Goal: Task Accomplishment & Management: Complete application form

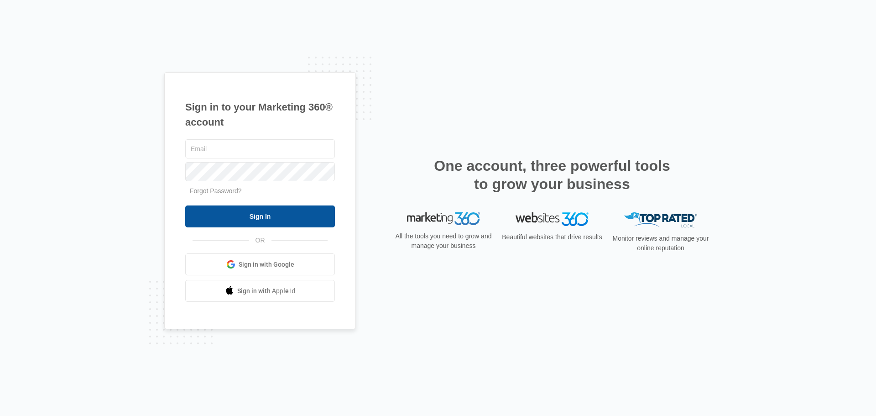
type input "[EMAIL_ADDRESS][DOMAIN_NAME]"
click at [237, 219] on input "Sign In" at bounding box center [260, 216] width 150 height 22
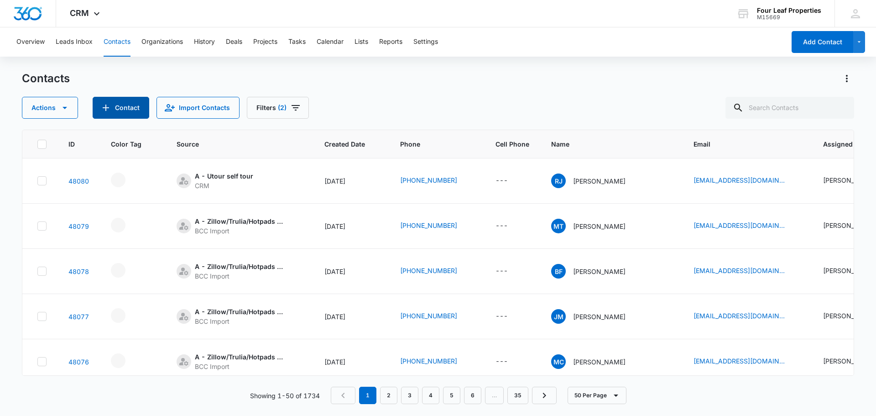
click at [136, 109] on button "Contact" at bounding box center [121, 108] width 57 height 22
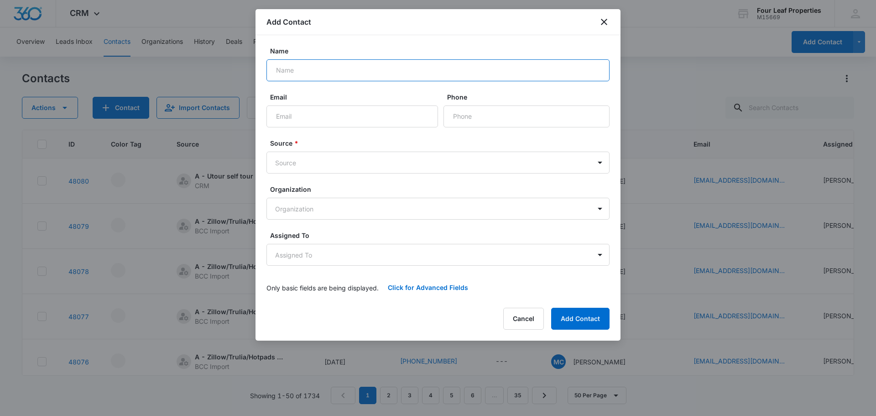
click at [354, 80] on input "Name" at bounding box center [437, 70] width 343 height 22
type input "[PERSON_NAME]"
type input "[EMAIL_ADDRESS][DOMAIN_NAME]"
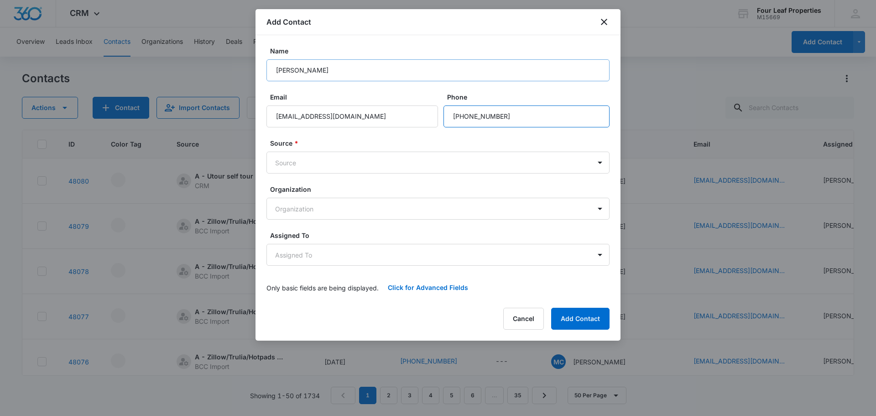
type input "[PHONE_NUMBER]"
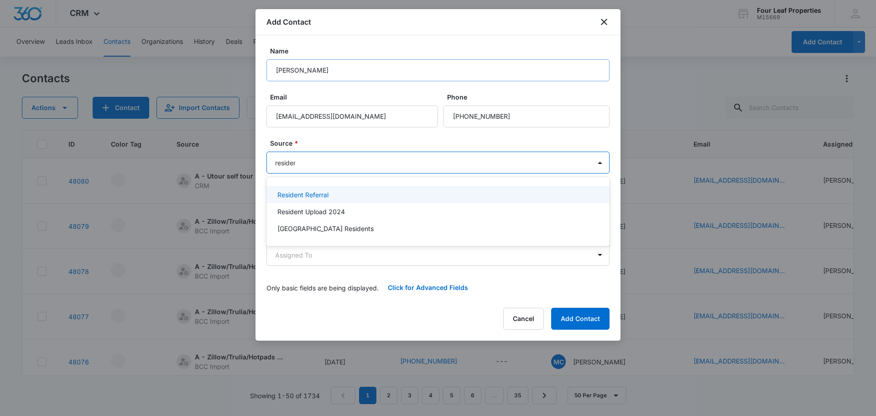
type input "resident"
click at [321, 200] on div "Resident Referral" at bounding box center [437, 194] width 343 height 17
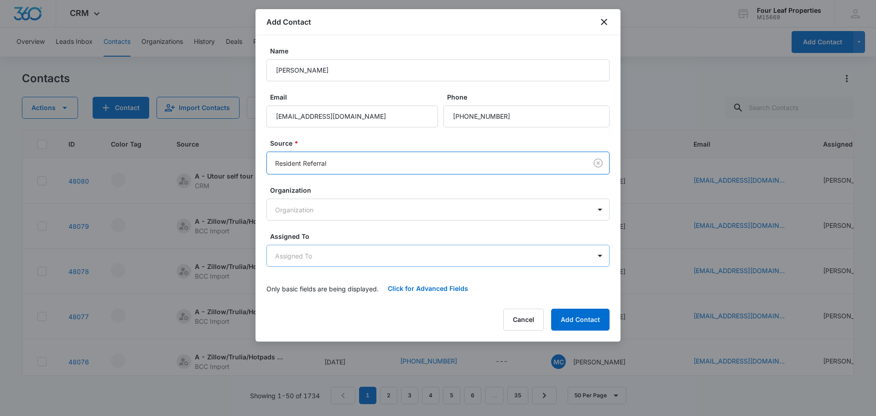
click at [298, 255] on body "CRM Apps Reputation Websites Forms CRM Email Social Shop Payments POS Content A…" at bounding box center [438, 208] width 876 height 416
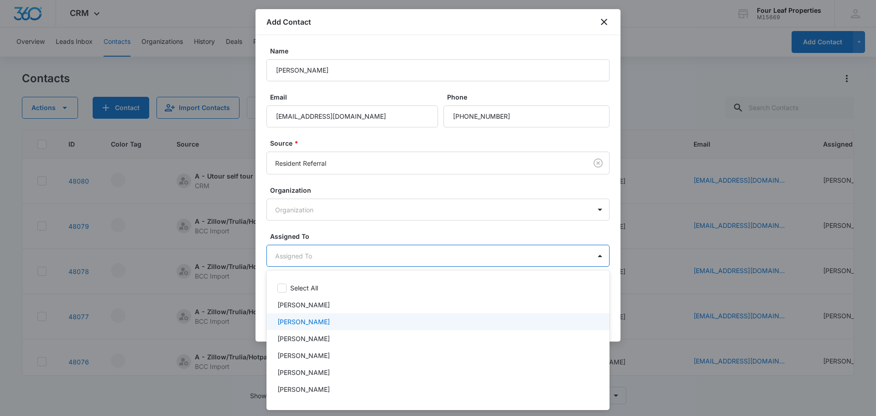
click at [301, 321] on p "[PERSON_NAME]" at bounding box center [303, 322] width 52 height 10
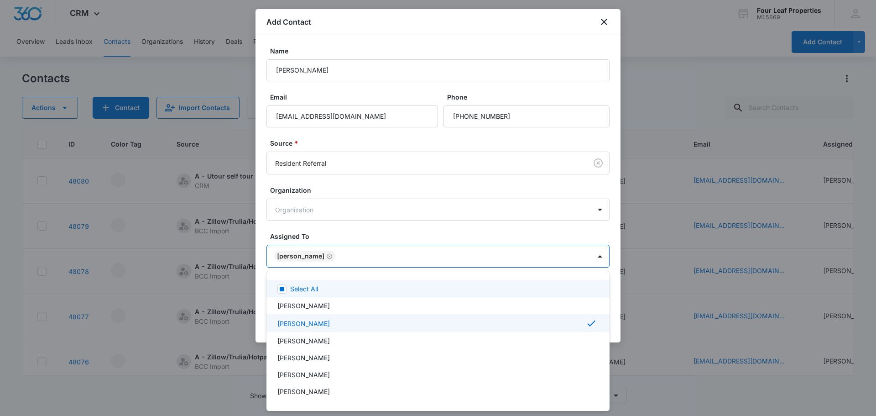
drag, startPoint x: 336, startPoint y: 235, endPoint x: 448, endPoint y: 264, distance: 115.7
click at [336, 235] on div at bounding box center [438, 208] width 876 height 416
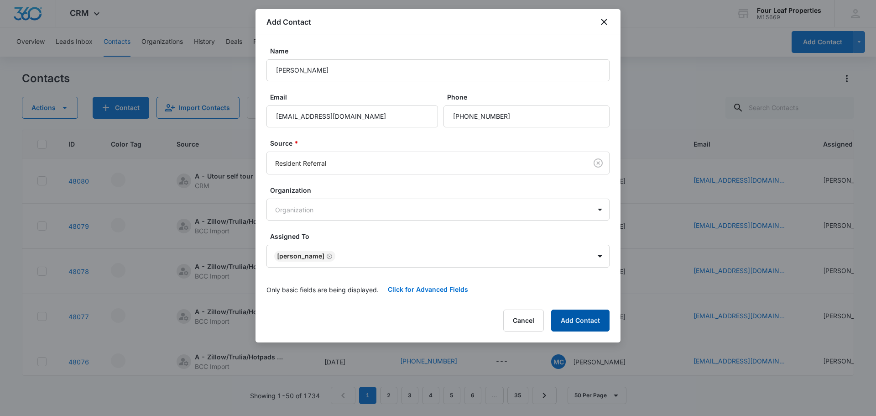
click at [569, 318] on button "Add Contact" at bounding box center [580, 320] width 58 height 22
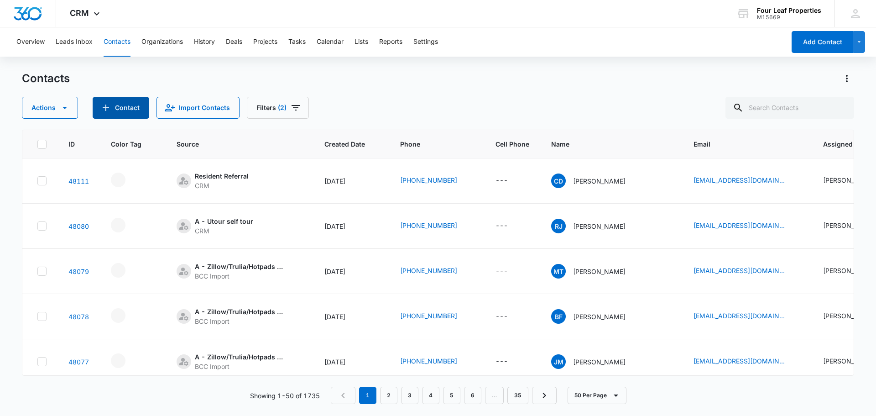
click at [115, 115] on button "Contact" at bounding box center [121, 108] width 57 height 22
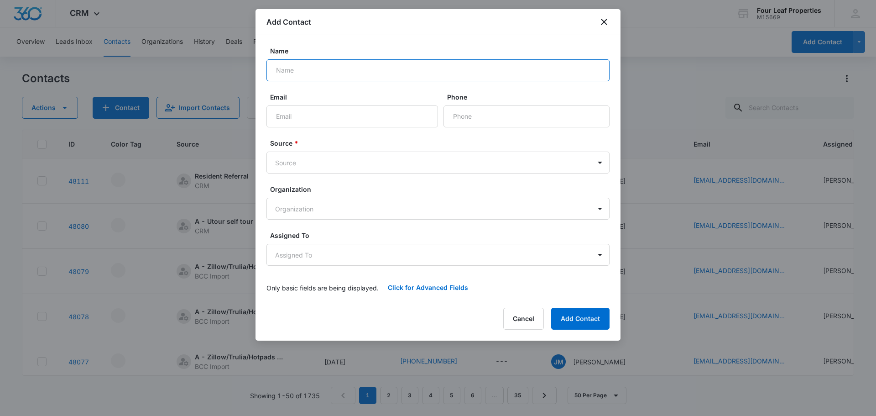
click at [282, 69] on input "Name" at bounding box center [437, 70] width 343 height 22
type input "MarieJosee [PERSON_NAME]"
type input "[EMAIL_ADDRESS][DOMAIN_NAME]"
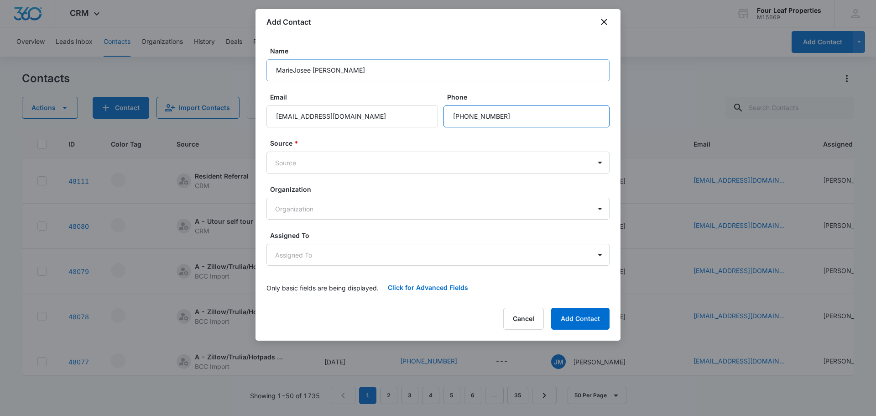
type input "[PHONE_NUMBER]"
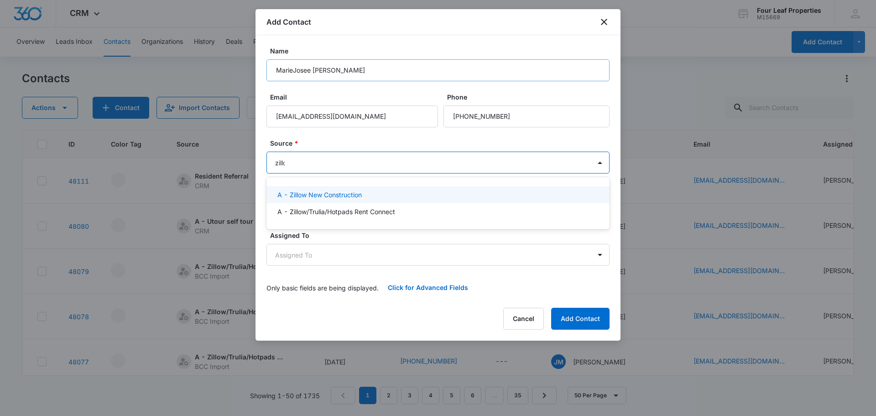
type input "zillow"
click at [313, 196] on p "A - Zillow New Construction" at bounding box center [319, 195] width 84 height 10
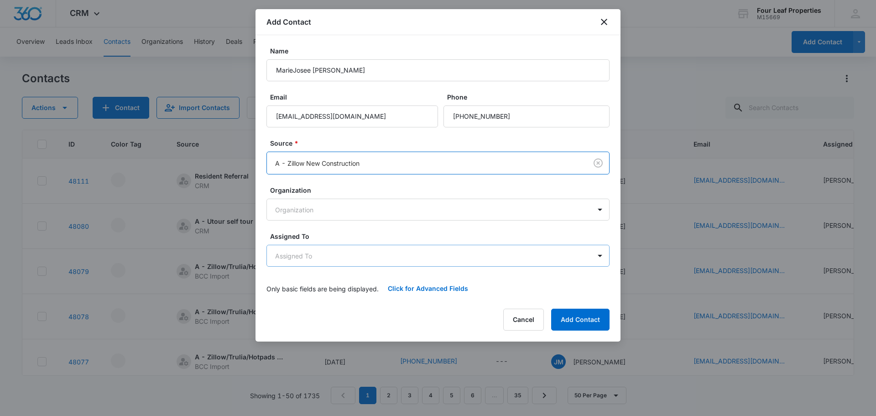
click at [296, 257] on body "CRM Apps Reputation Websites Forms CRM Email Social Shop Payments POS Content A…" at bounding box center [438, 208] width 876 height 416
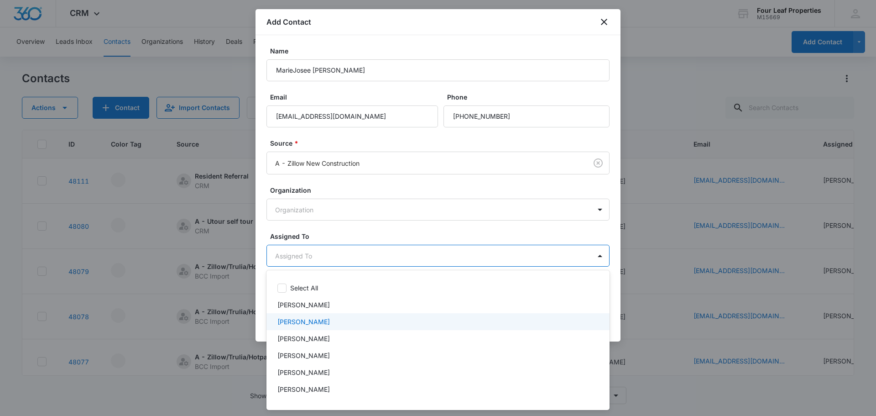
click at [290, 324] on p "[PERSON_NAME]" at bounding box center [303, 322] width 52 height 10
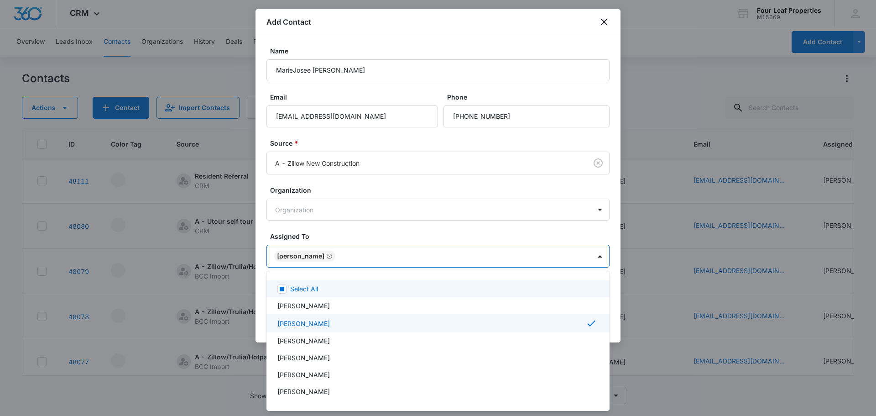
drag, startPoint x: 348, startPoint y: 230, endPoint x: 403, endPoint y: 242, distance: 56.4
click at [349, 230] on div at bounding box center [438, 208] width 876 height 416
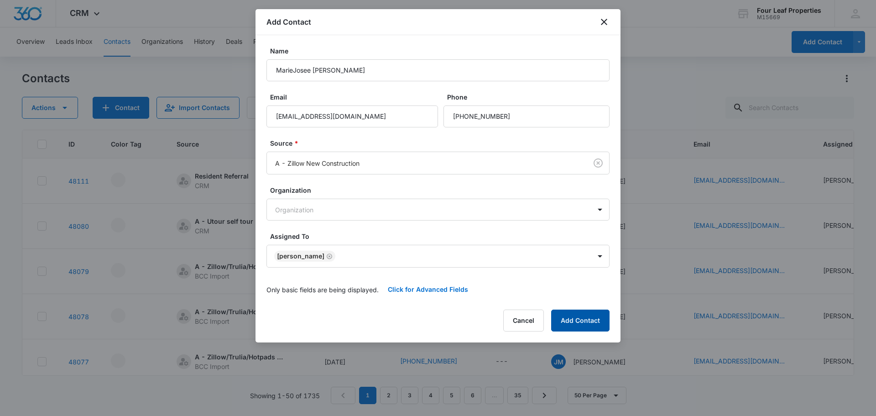
click at [556, 313] on button "Add Contact" at bounding box center [580, 320] width 58 height 22
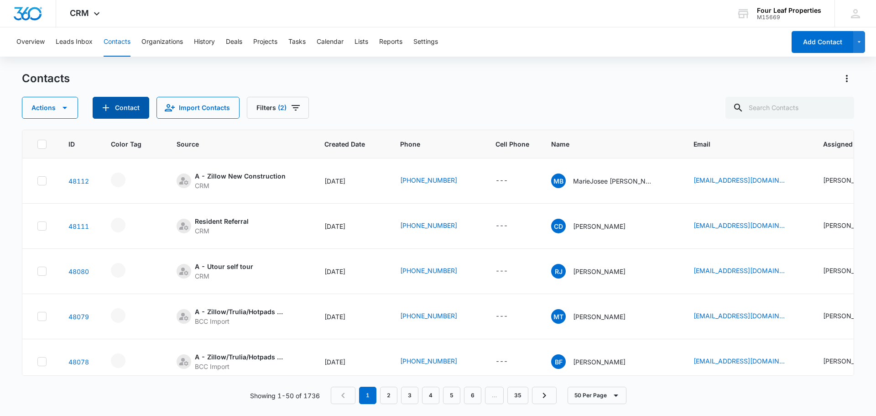
click at [132, 108] on button "Contact" at bounding box center [121, 108] width 57 height 22
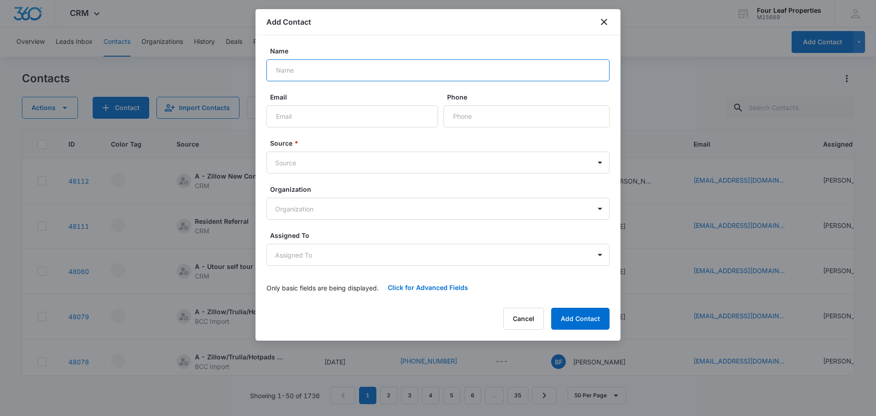
click at [286, 66] on input "Name" at bounding box center [437, 70] width 343 height 22
type input "[PERSON_NAME]"
type input "[EMAIL_ADDRESS][DOMAIN_NAME]"
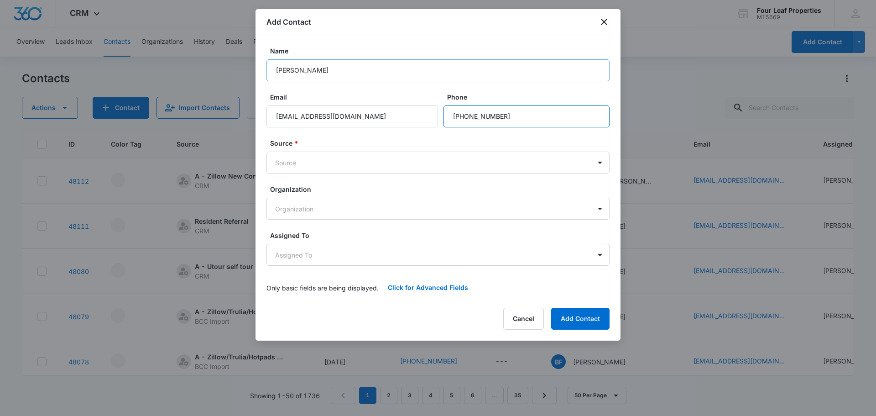
type input "[PHONE_NUMBER]"
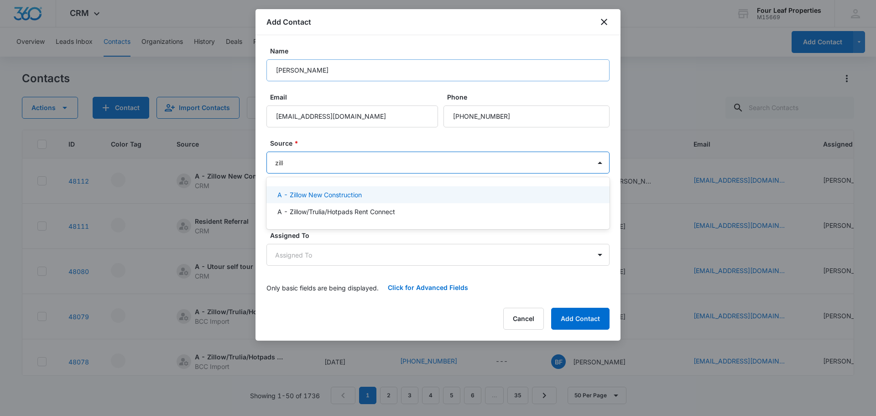
type input "zillow"
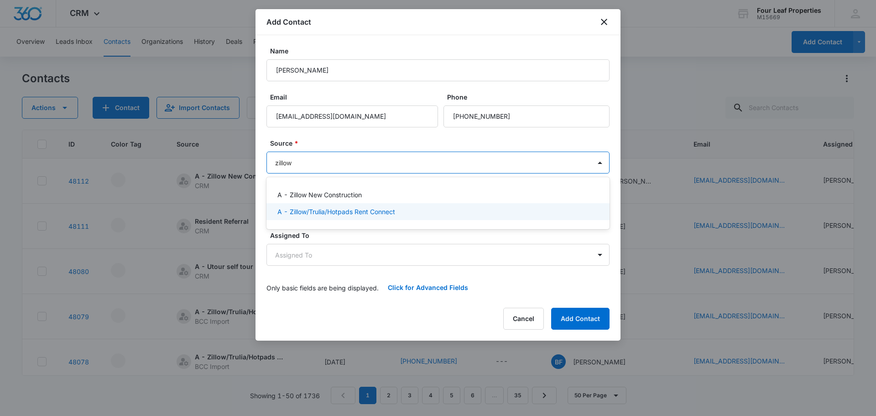
click at [299, 211] on p "A - Zillow/Trulia/Hotpads Rent Connect" at bounding box center [336, 212] width 118 height 10
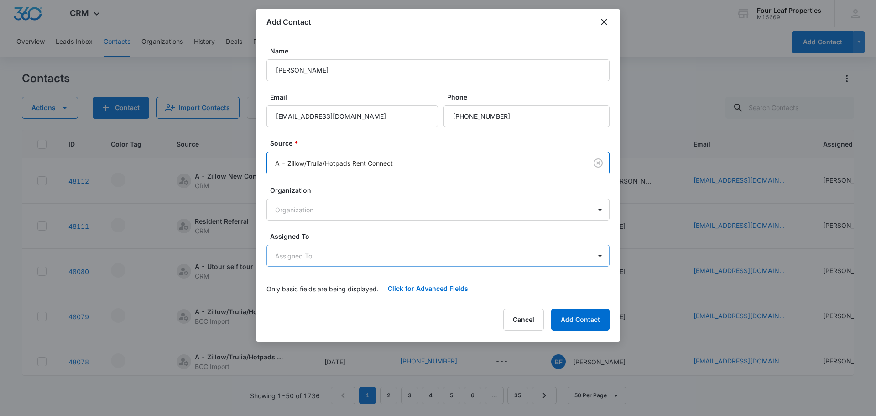
click at [299, 260] on body "CRM Apps Reputation Websites Forms CRM Email Social Shop Payments POS Content A…" at bounding box center [438, 208] width 876 height 416
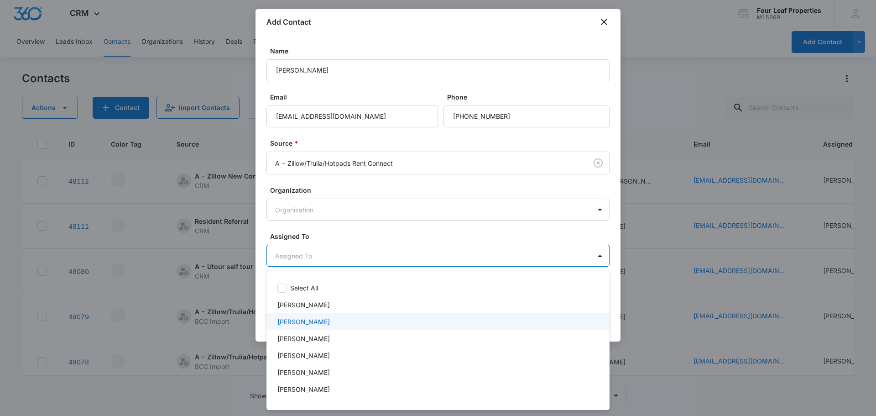
click at [296, 326] on div "[PERSON_NAME]" at bounding box center [437, 321] width 343 height 17
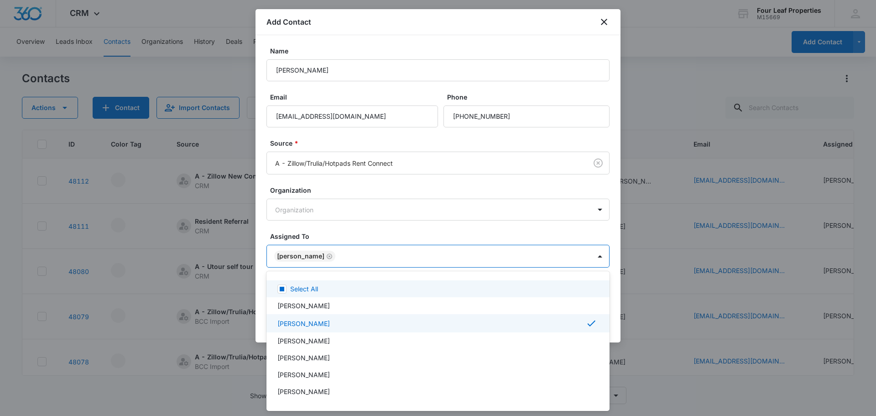
click at [346, 232] on div at bounding box center [438, 208] width 876 height 416
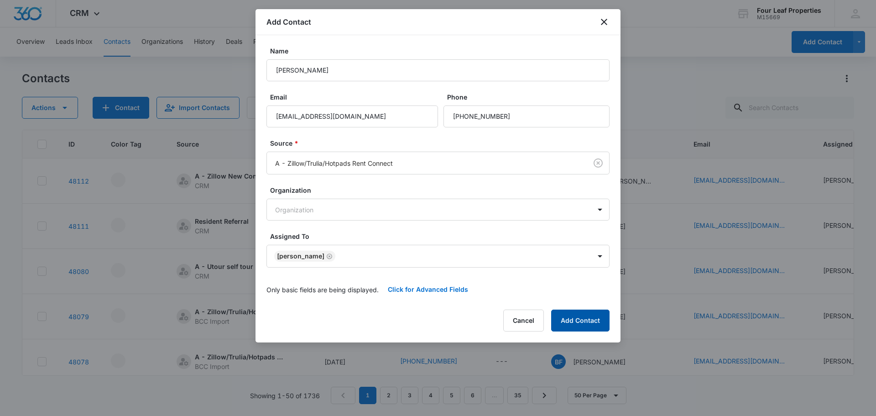
click at [580, 320] on button "Add Contact" at bounding box center [580, 320] width 58 height 22
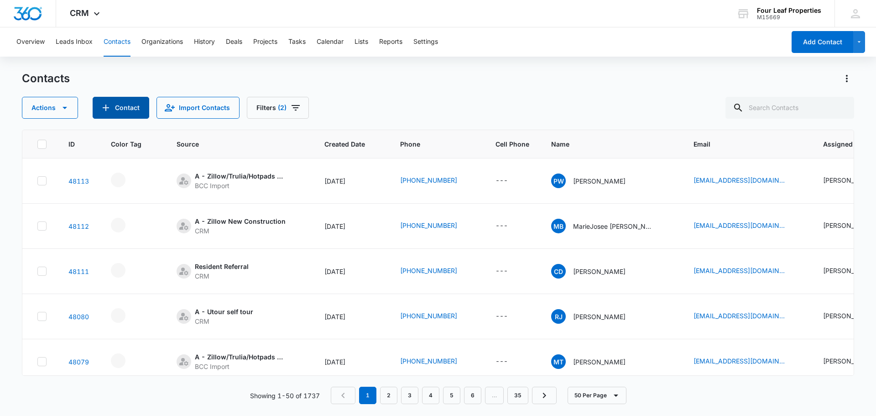
click at [124, 108] on button "Contact" at bounding box center [121, 108] width 57 height 22
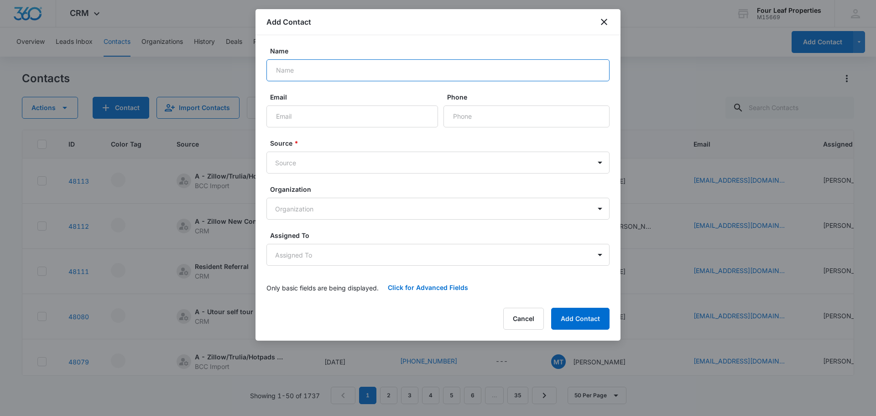
click at [308, 73] on input "Name" at bounding box center [437, 70] width 343 height 22
type input "[PERSON_NAME]"
type input "[EMAIL_ADDRESS][DOMAIN_NAME]"
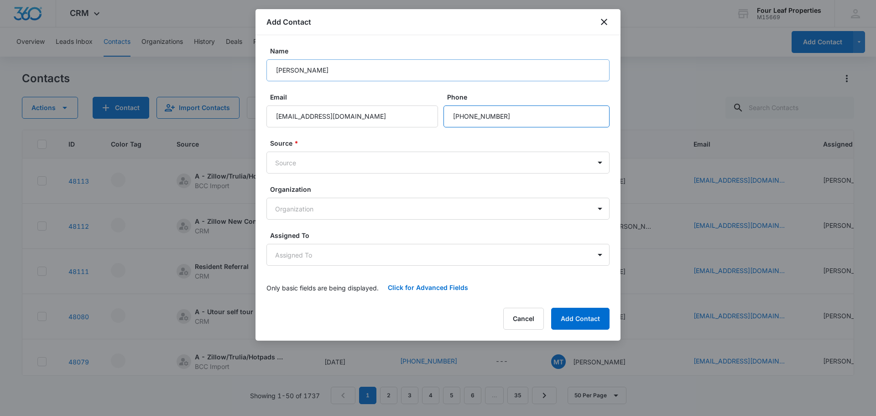
type input "[PHONE_NUMBER]"
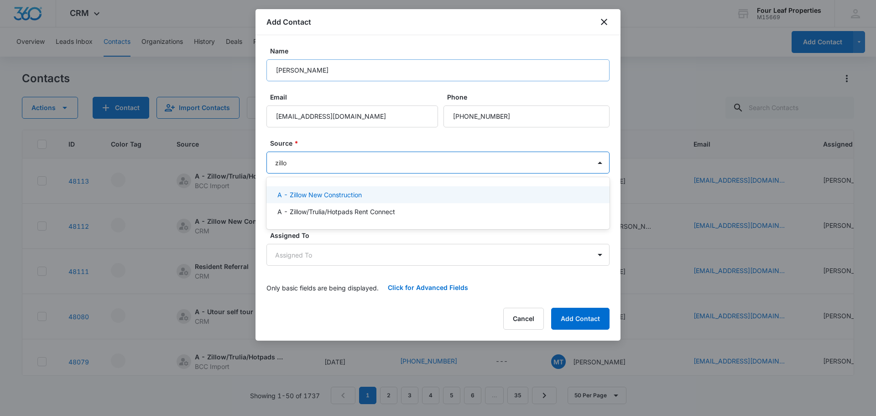
type input "zillow"
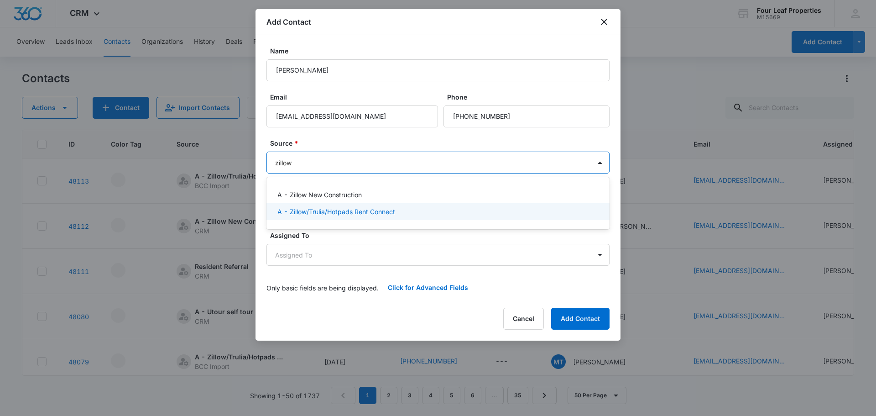
click at [318, 212] on p "A - Zillow/Trulia/Hotpads Rent Connect" at bounding box center [336, 212] width 118 height 10
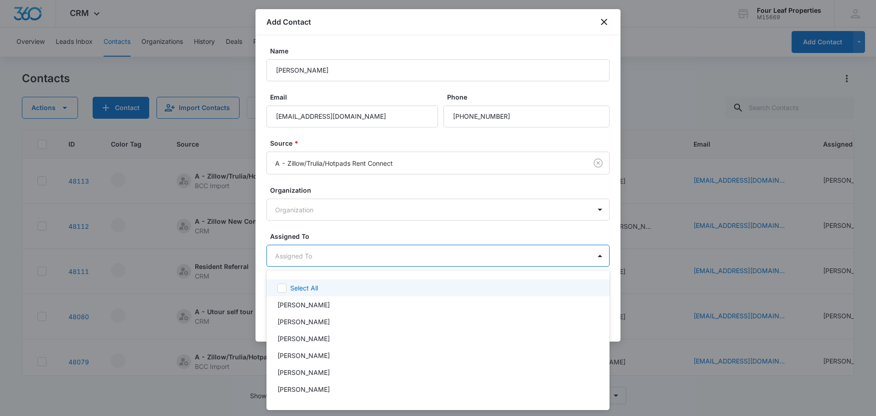
click at [306, 259] on body "CRM Apps Reputation Websites Forms CRM Email Social Shop Payments POS Content A…" at bounding box center [438, 208] width 876 height 416
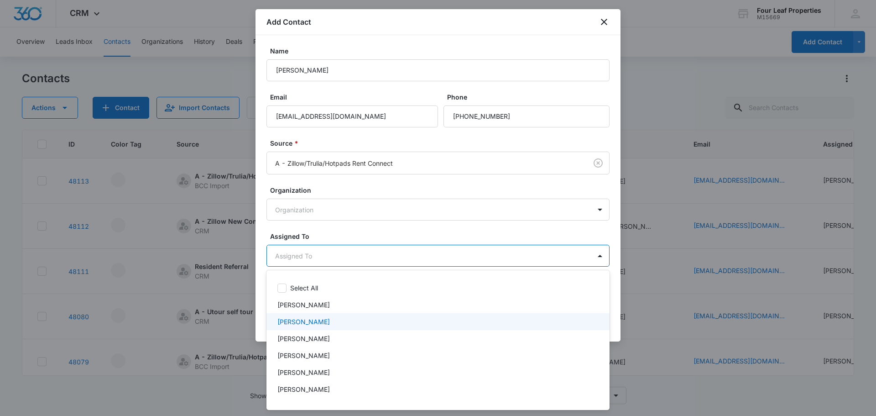
click at [301, 320] on p "[PERSON_NAME]" at bounding box center [303, 322] width 52 height 10
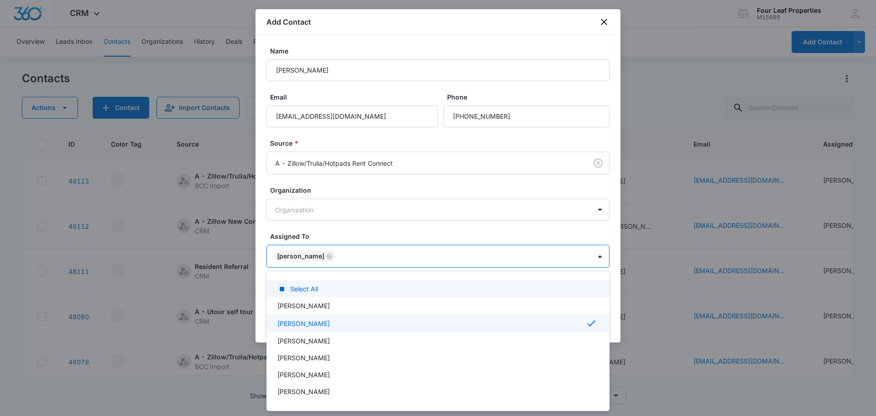
click at [337, 226] on div at bounding box center [438, 208] width 876 height 416
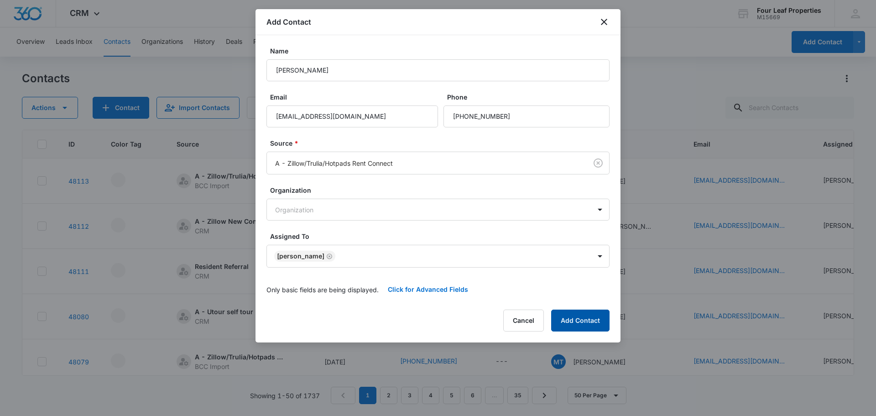
click at [559, 322] on button "Add Contact" at bounding box center [580, 320] width 58 height 22
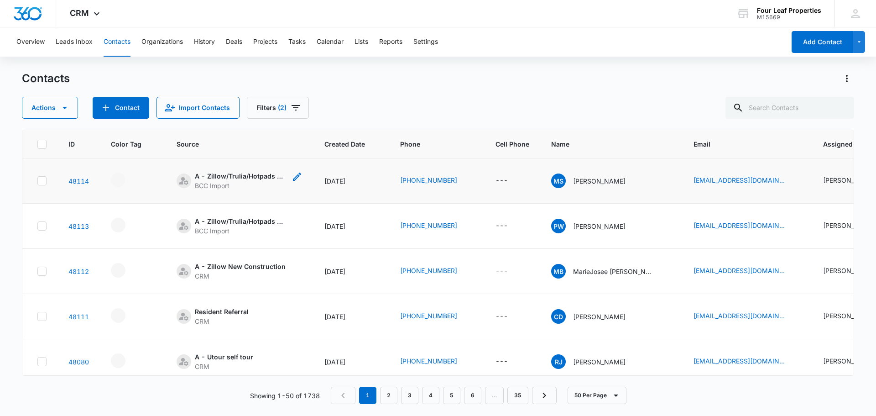
click at [298, 173] on icon "Source - [object Object] - Select to Edit Field" at bounding box center [297, 176] width 8 height 8
click at [199, 127] on div "Source" at bounding box center [185, 126] width 41 height 21
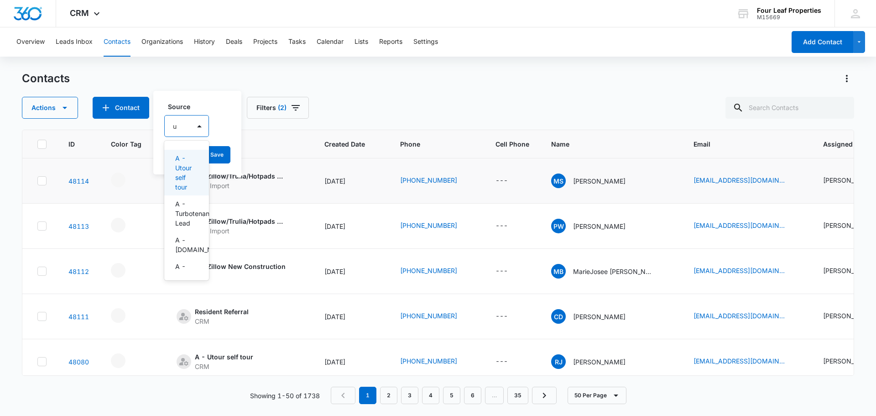
type input "ut"
click at [191, 179] on p "A - Utour self tour" at bounding box center [186, 172] width 23 height 38
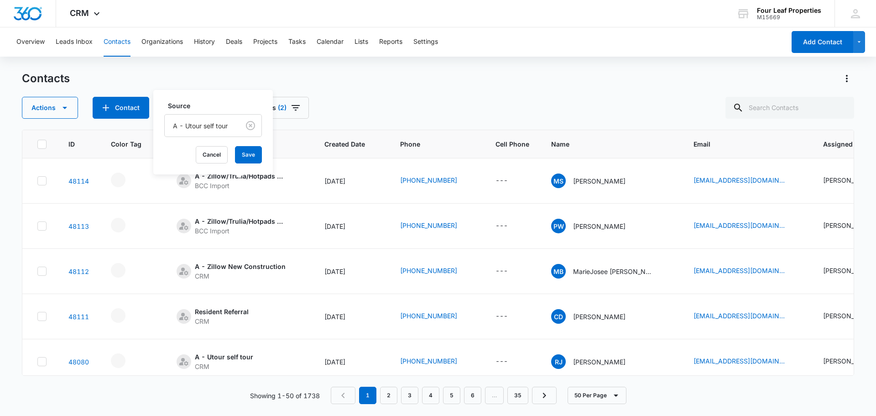
drag, startPoint x: 233, startPoint y: 96, endPoint x: 236, endPoint y: 107, distance: 11.4
click at [233, 98] on div "Source A - Utour self tour Cancel Save" at bounding box center [213, 132] width 120 height 84
click at [248, 165] on div "Source A - Utour self tour Cancel Save" at bounding box center [213, 132] width 120 height 84
click at [249, 160] on button "Save" at bounding box center [248, 154] width 27 height 17
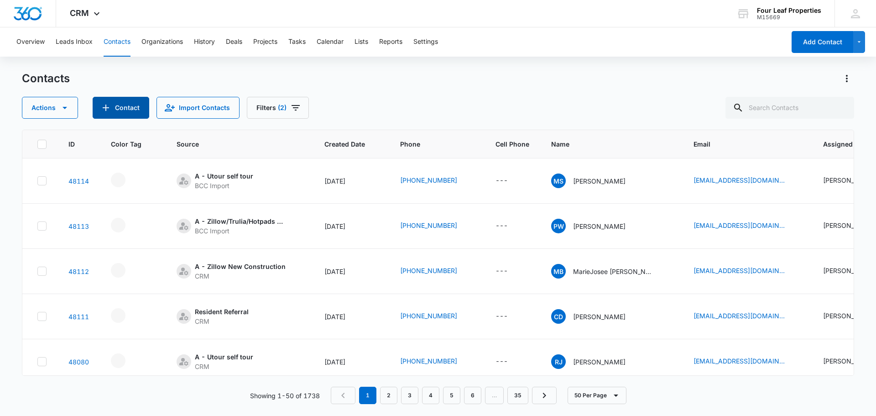
click at [120, 108] on button "Contact" at bounding box center [121, 108] width 57 height 22
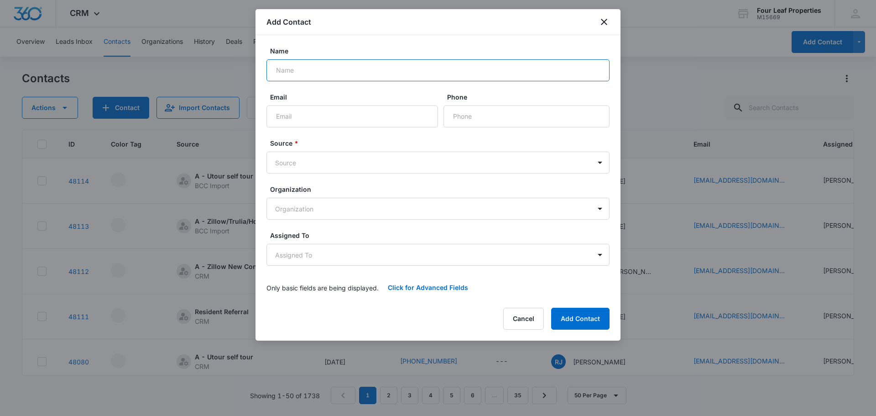
click at [285, 73] on input "Name" at bounding box center [437, 70] width 343 height 22
type input "[PERSON_NAME]"
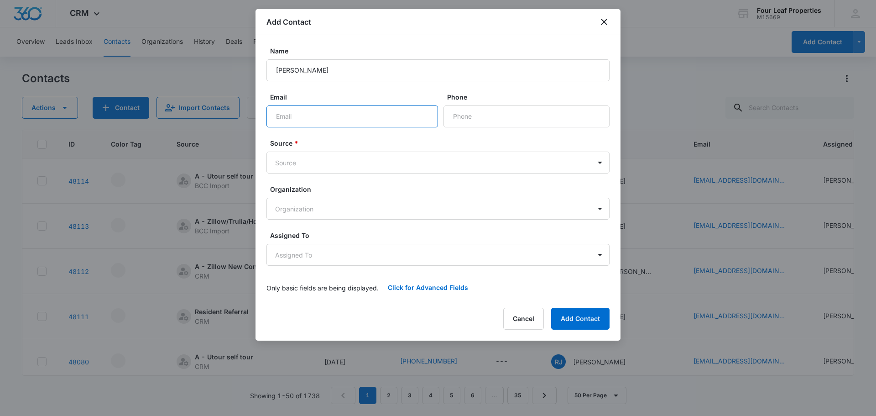
click at [295, 114] on input "Email" at bounding box center [352, 116] width 172 height 22
type input "dureese"
click at [525, 322] on button "Cancel" at bounding box center [523, 319] width 41 height 22
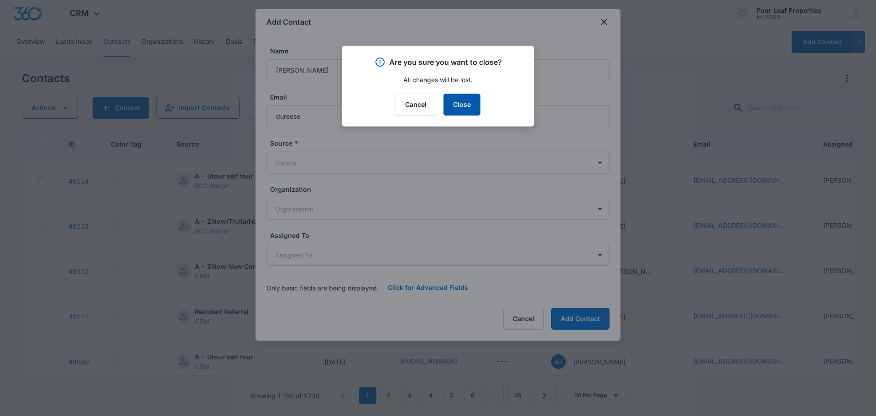
click at [473, 101] on button "Close" at bounding box center [462, 105] width 37 height 22
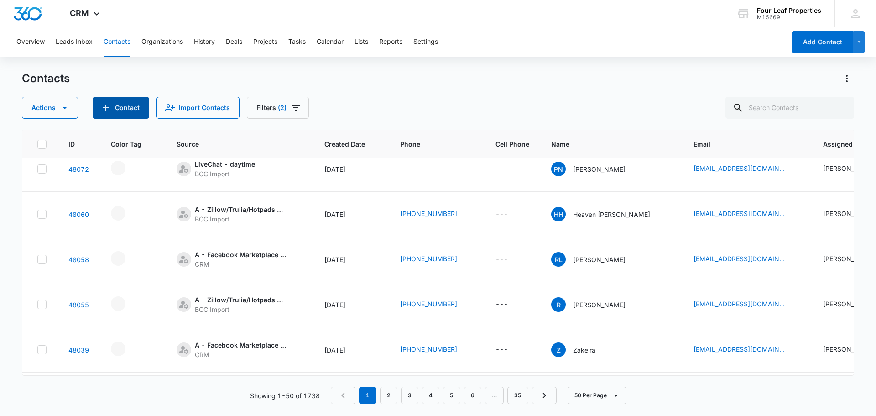
scroll to position [593, 0]
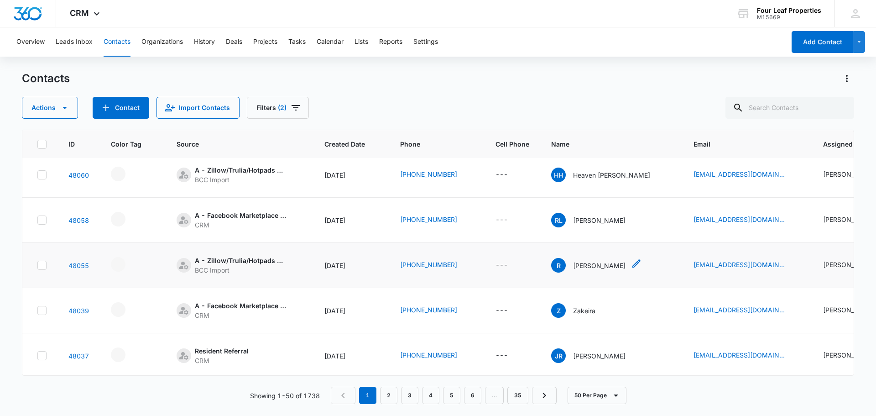
click at [631, 266] on icon "Name - Reese - Select to Edit Field" at bounding box center [636, 263] width 11 height 11
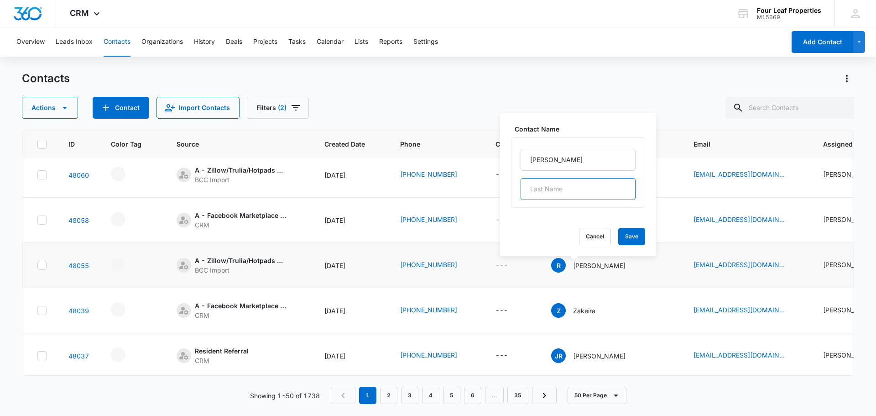
click at [541, 190] on input "text" at bounding box center [578, 189] width 115 height 22
type input "Dumbrow"
click at [618, 235] on button "Save" at bounding box center [631, 236] width 27 height 17
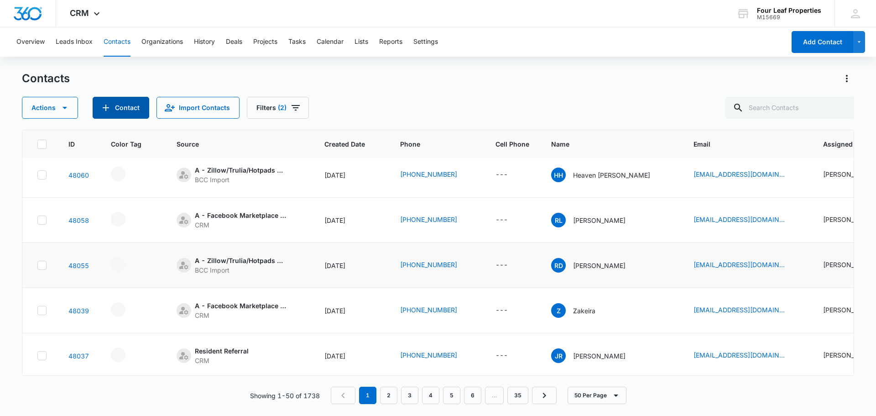
click at [120, 109] on button "Contact" at bounding box center [121, 108] width 57 height 22
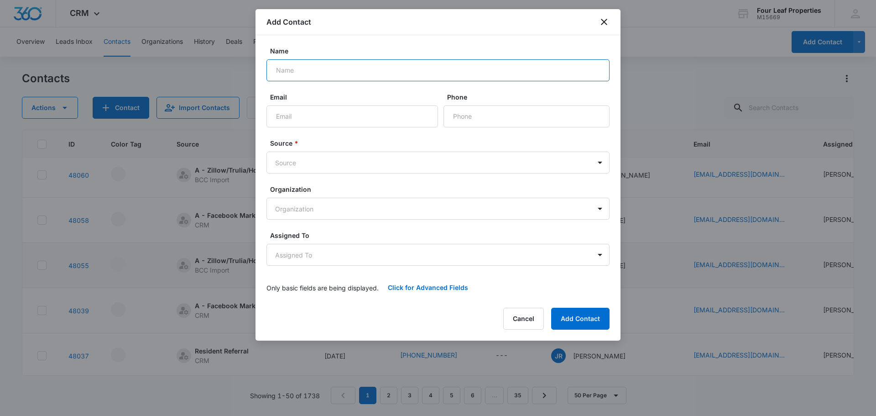
click at [286, 68] on input "Name" at bounding box center [437, 70] width 343 height 22
type input "Symphony [PERSON_NAME]"
type input "[EMAIL_ADDRESS][DOMAIN_NAME]"
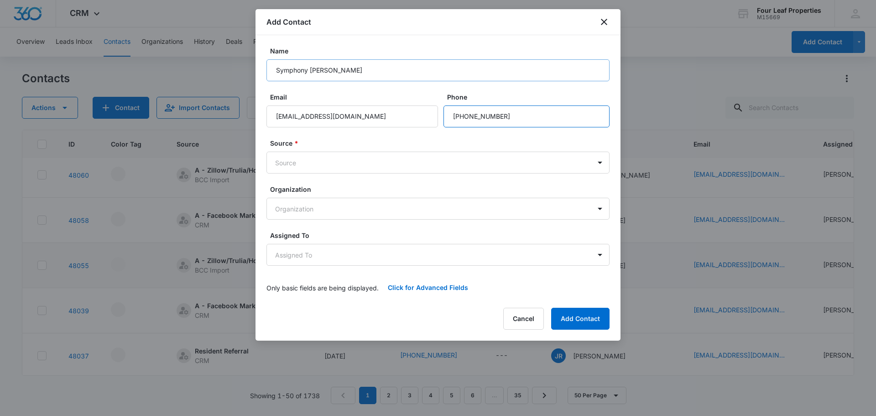
type input "[PHONE_NUMBER]"
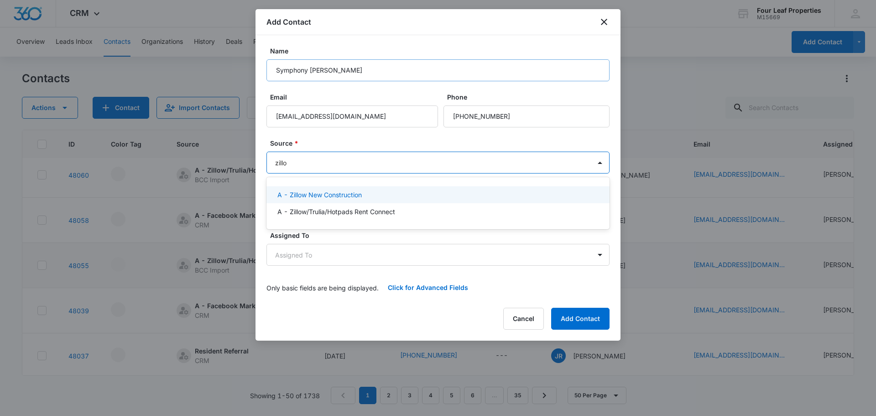
type input "zillow"
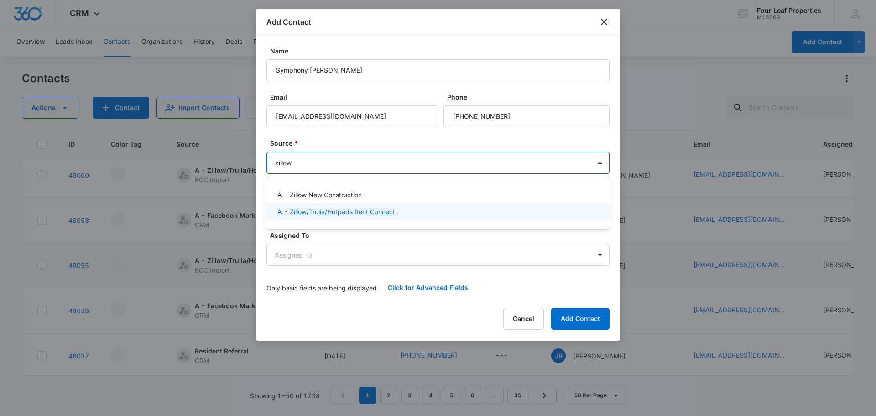
click at [292, 216] on p "A - Zillow/Trulia/Hotpads Rent Connect" at bounding box center [336, 212] width 118 height 10
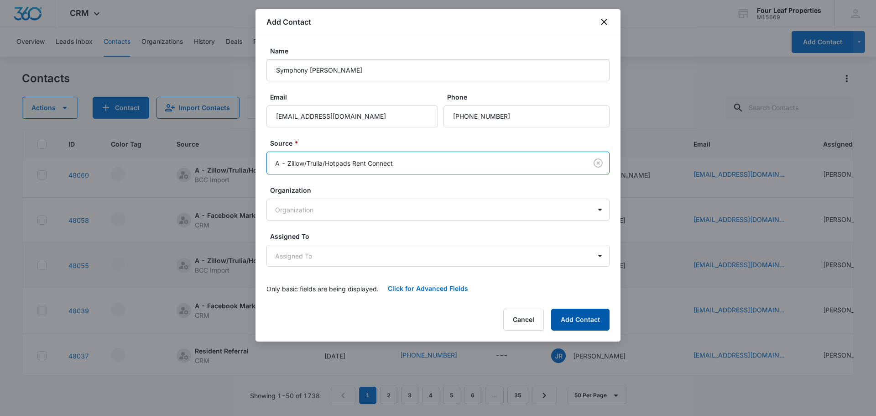
click at [578, 321] on button "Add Contact" at bounding box center [580, 319] width 58 height 22
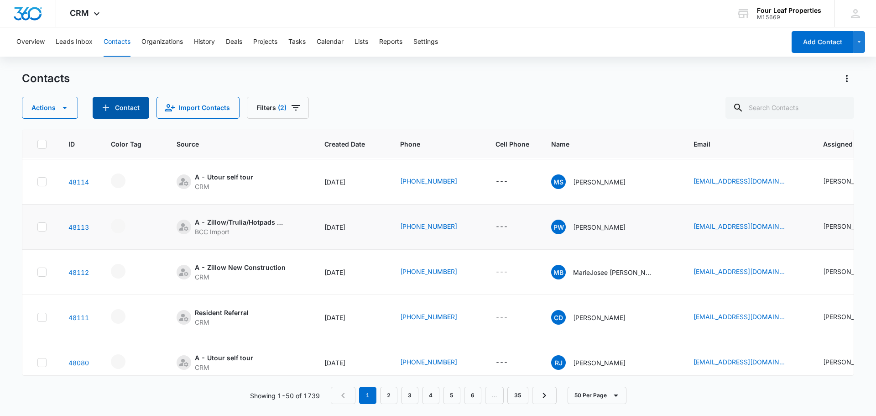
scroll to position [0, 0]
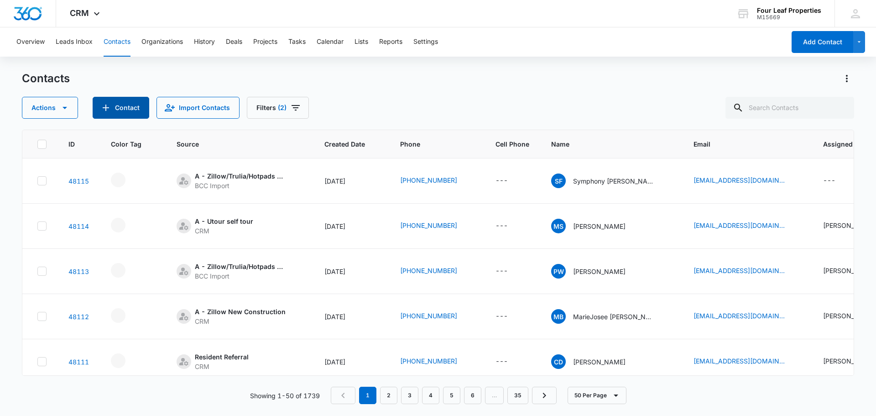
click at [119, 108] on button "Contact" at bounding box center [121, 108] width 57 height 22
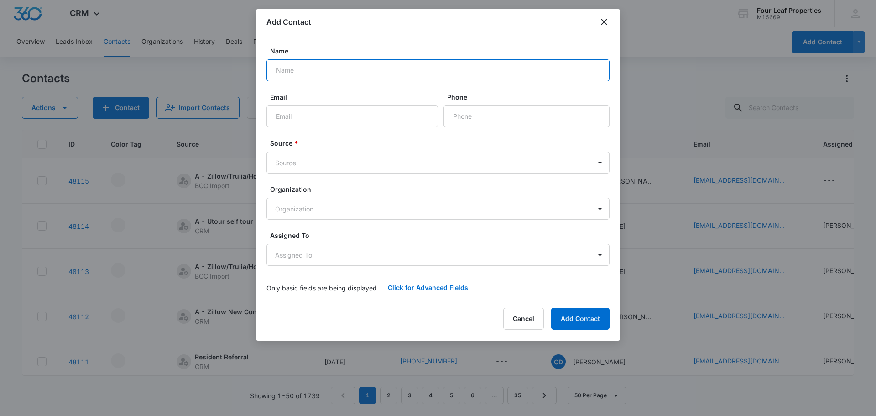
click at [308, 68] on input "Name" at bounding box center [437, 70] width 343 height 22
type input "[PERSON_NAME]"
type input "[EMAIL_ADDRESS][DOMAIN_NAME]"
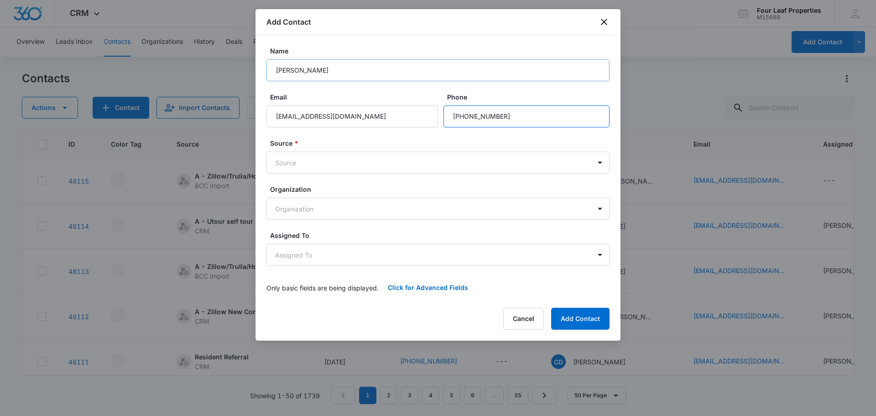
type input "[PHONE_NUMBER]"
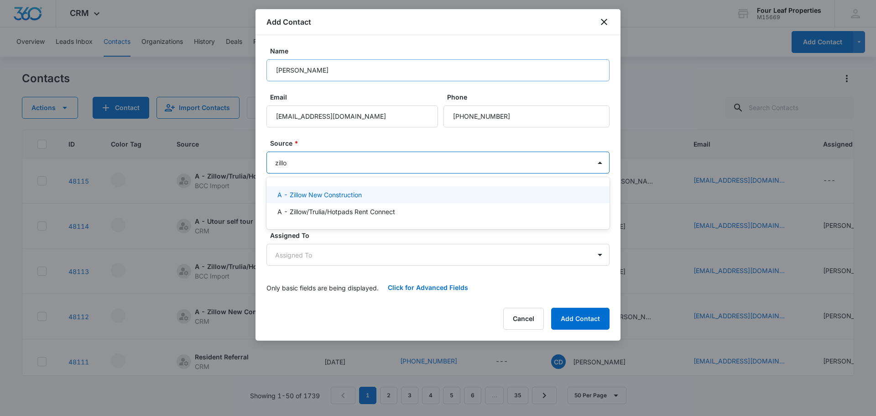
type input "zillow"
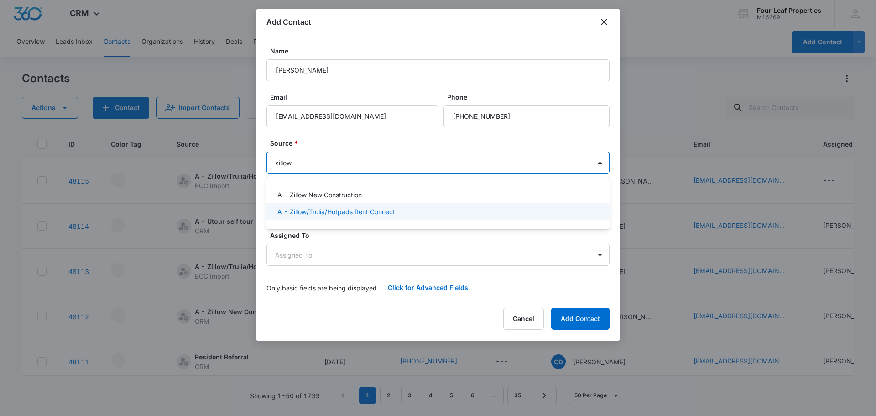
click at [347, 212] on p "A - Zillow/Trulia/Hotpads Rent Connect" at bounding box center [336, 212] width 118 height 10
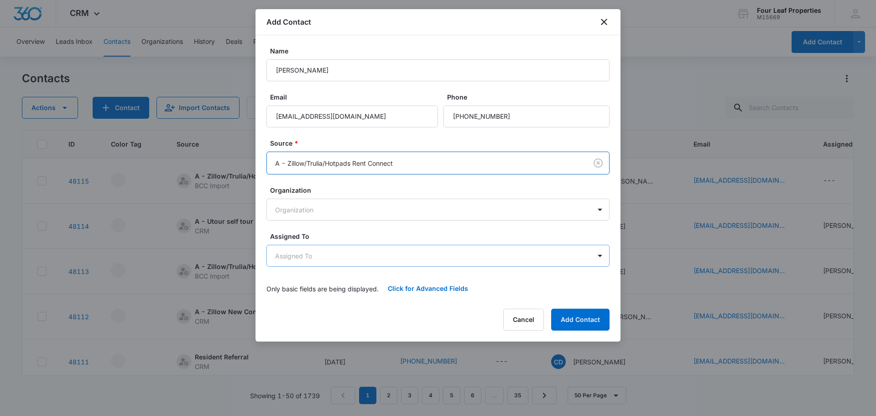
click at [309, 255] on body "CRM Apps Reputation Websites Forms CRM Email Social Shop Payments POS Content A…" at bounding box center [438, 208] width 876 height 416
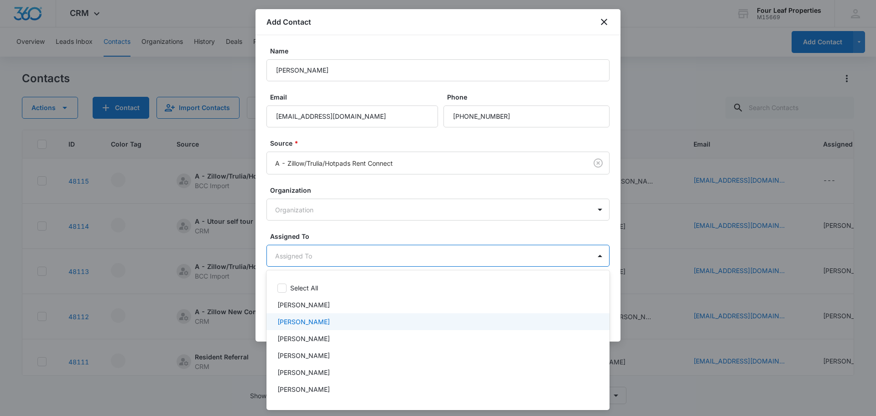
click at [304, 318] on p "[PERSON_NAME]" at bounding box center [303, 322] width 52 height 10
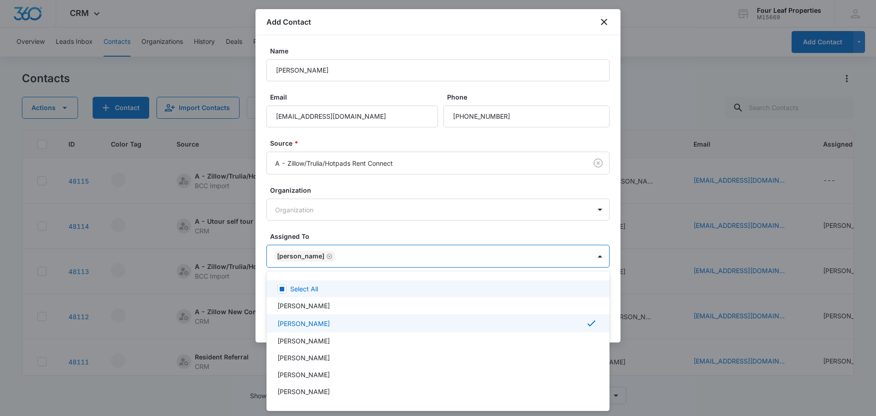
click at [354, 230] on div at bounding box center [438, 208] width 876 height 416
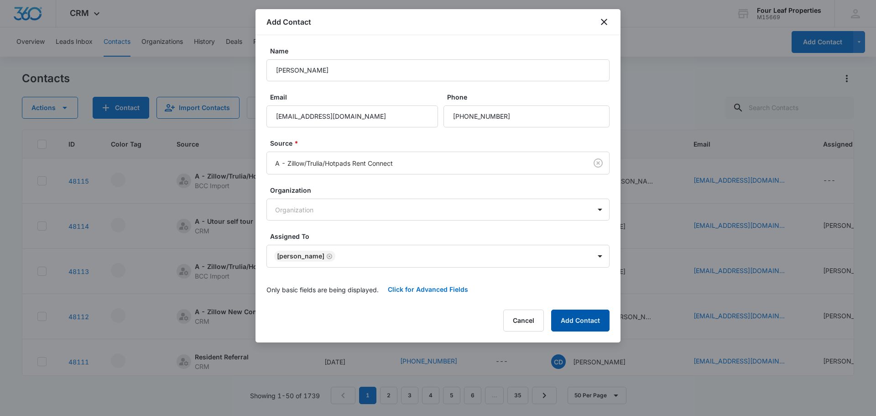
click at [574, 321] on button "Add Contact" at bounding box center [580, 320] width 58 height 22
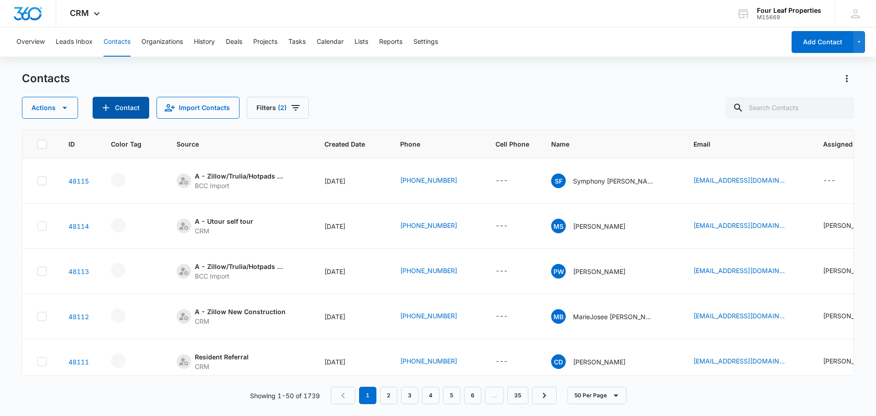
click at [120, 112] on button "Contact" at bounding box center [121, 108] width 57 height 22
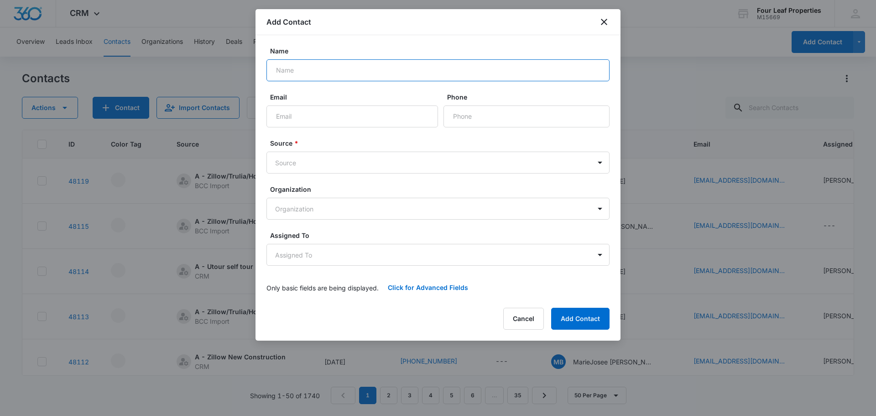
click at [296, 69] on input "Name" at bounding box center [437, 70] width 343 height 22
type input "[PERSON_NAME]"
type input "[EMAIL_ADDRESS][DOMAIN_NAME]"
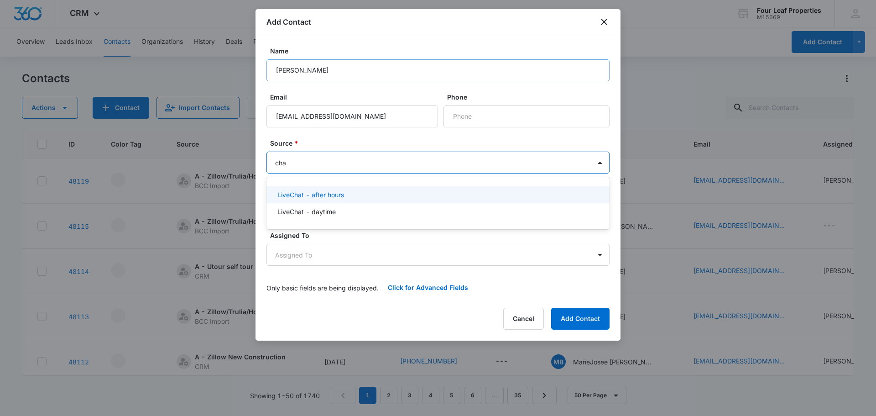
type input "chat"
click at [326, 195] on p "LiveChat - after hours" at bounding box center [310, 195] width 67 height 10
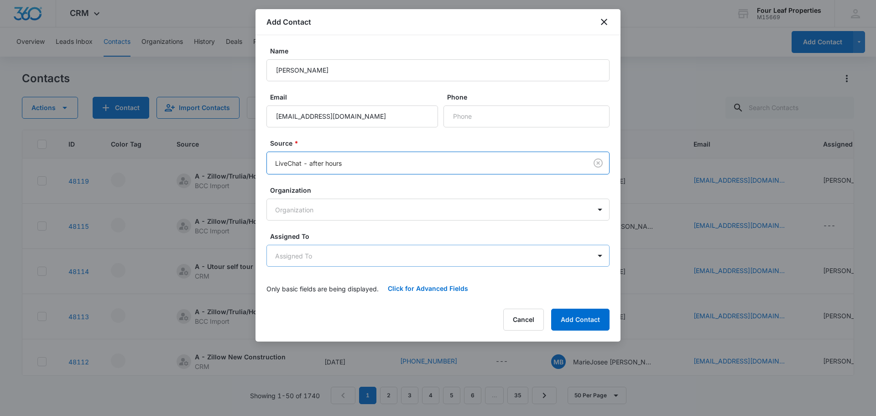
click at [285, 255] on body "CRM Apps Reputation Websites Forms CRM Email Social Shop Payments POS Content A…" at bounding box center [438, 208] width 876 height 416
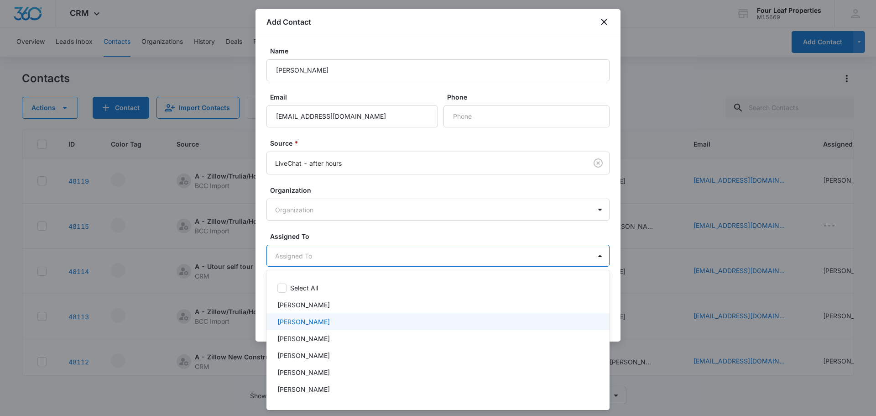
click at [281, 324] on p "[PERSON_NAME]" at bounding box center [303, 322] width 52 height 10
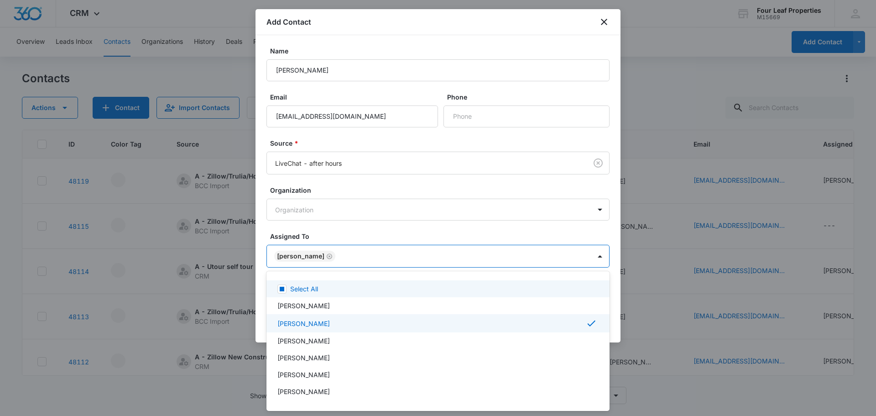
click at [336, 230] on div at bounding box center [438, 208] width 876 height 416
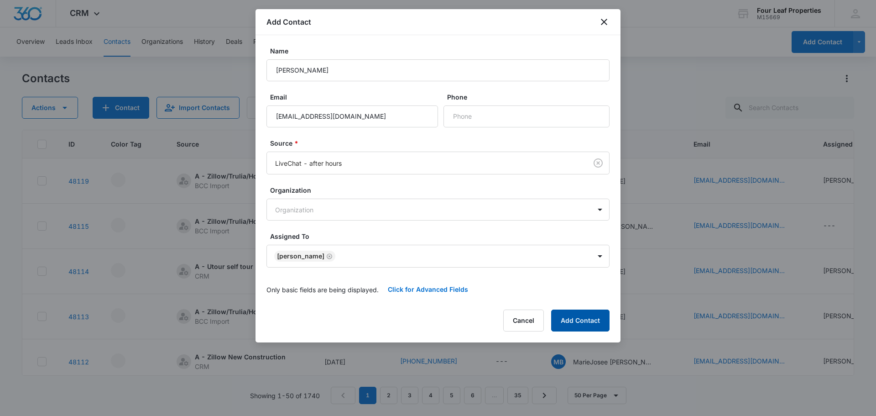
click at [555, 320] on button "Add Contact" at bounding box center [580, 320] width 58 height 22
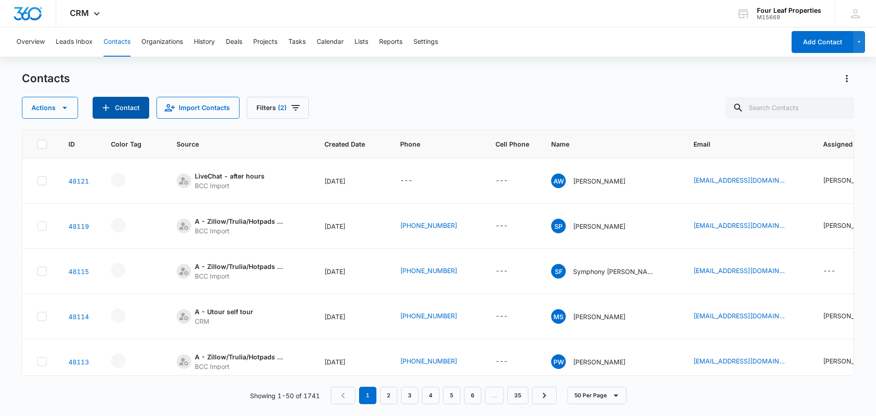
click at [115, 112] on button "Contact" at bounding box center [121, 108] width 57 height 22
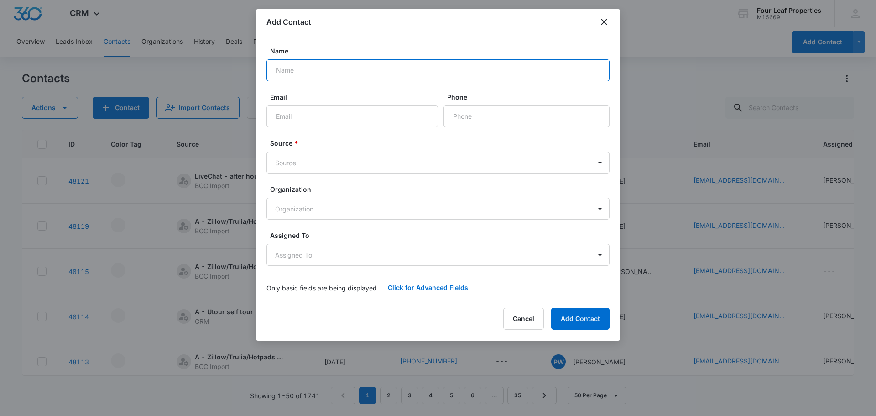
click at [294, 74] on input "Name" at bounding box center [437, 70] width 343 height 22
type input "[PERSON_NAME]"
type input "[EMAIL_ADDRESS][DOMAIN_NAME]"
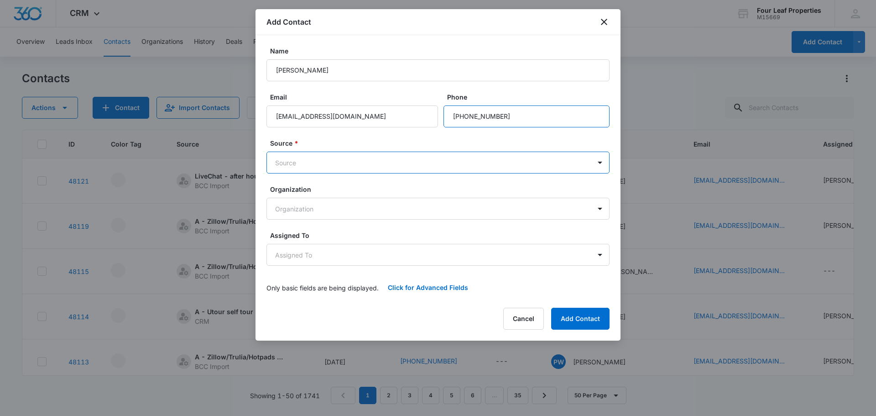
click at [518, 113] on input "Phone" at bounding box center [527, 116] width 166 height 22
type input "[PHONE_NUMBER]"
click at [287, 167] on body "CRM Apps Reputation Websites Forms CRM Email Social Shop Payments POS Content A…" at bounding box center [438, 208] width 876 height 416
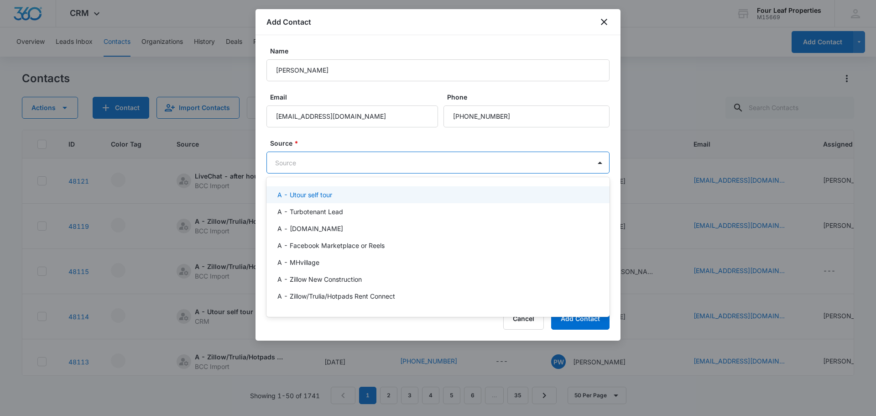
click at [286, 161] on div at bounding box center [438, 208] width 876 height 416
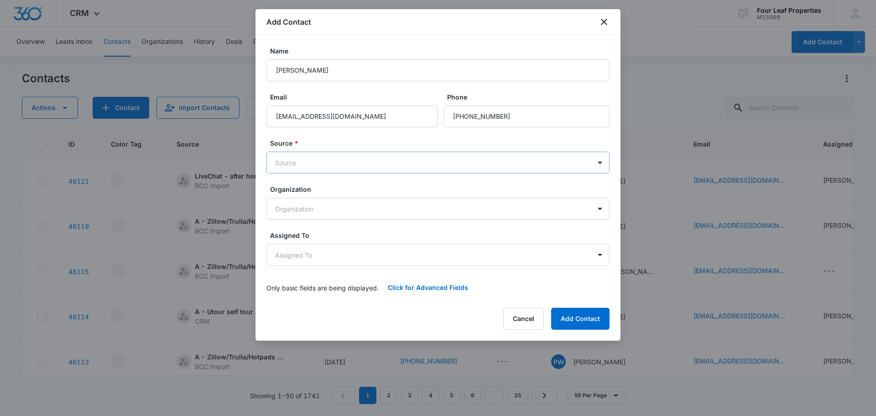
click at [286, 162] on body "CRM Apps Reputation Websites Forms CRM Email Social Shop Payments POS Content A…" at bounding box center [438, 208] width 876 height 416
type input "zillow"
click at [306, 209] on p "A - Zillow/Trulia/Hotpads Rent Connect" at bounding box center [336, 212] width 118 height 10
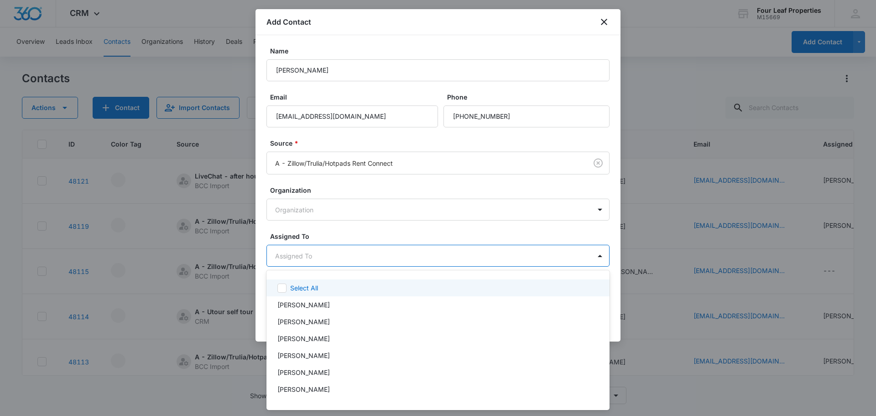
click at [301, 254] on body "CRM Apps Reputation Websites Forms CRM Email Social Shop Payments POS Content A…" at bounding box center [438, 208] width 876 height 416
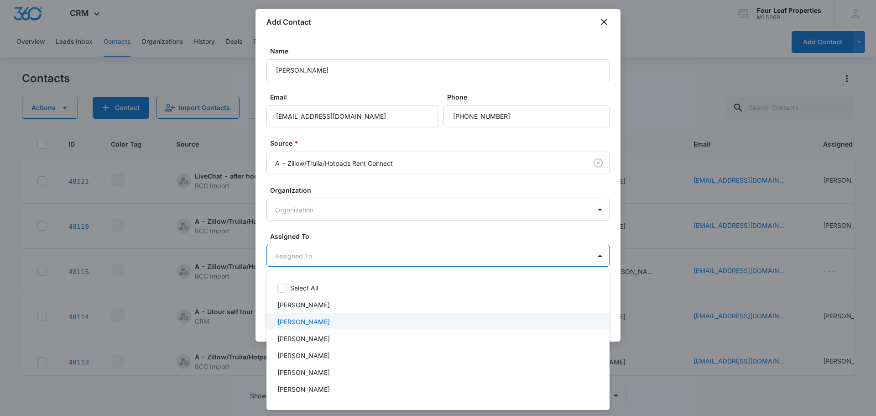
click at [304, 323] on p "[PERSON_NAME]" at bounding box center [303, 322] width 52 height 10
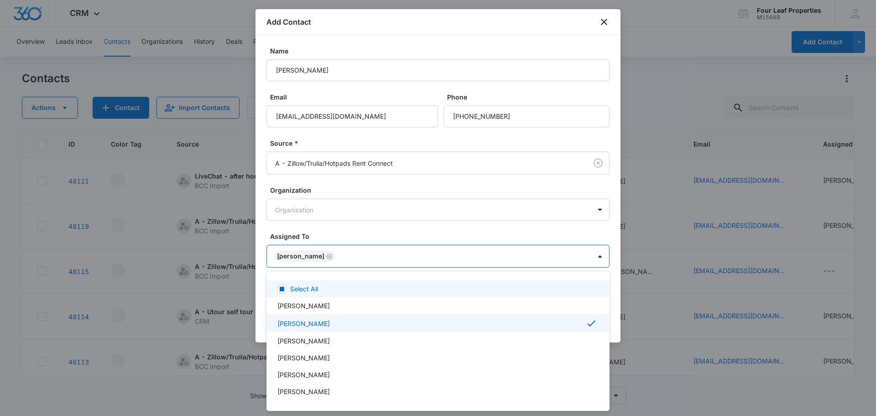
click at [355, 231] on div at bounding box center [438, 208] width 876 height 416
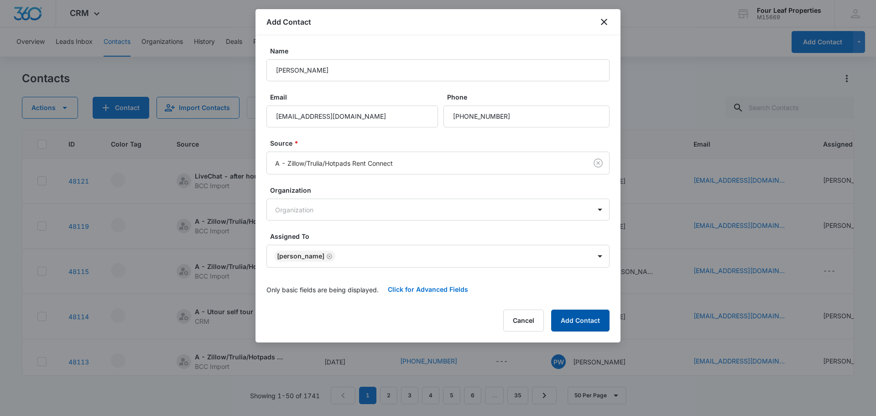
click at [559, 317] on button "Add Contact" at bounding box center [580, 320] width 58 height 22
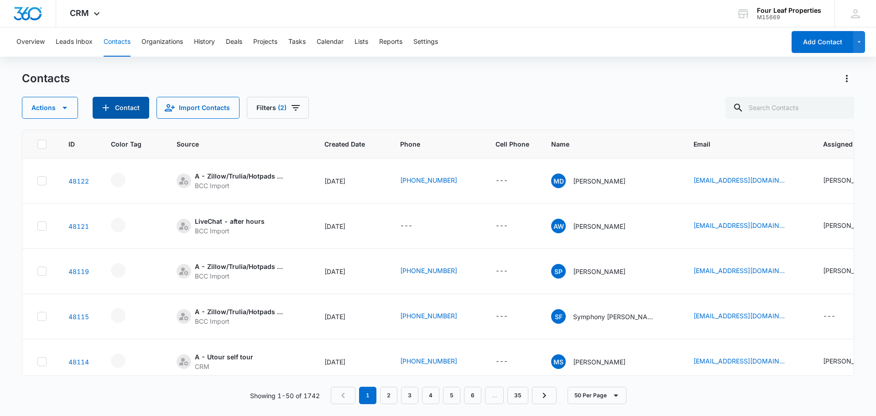
click at [123, 107] on button "Contact" at bounding box center [121, 108] width 57 height 22
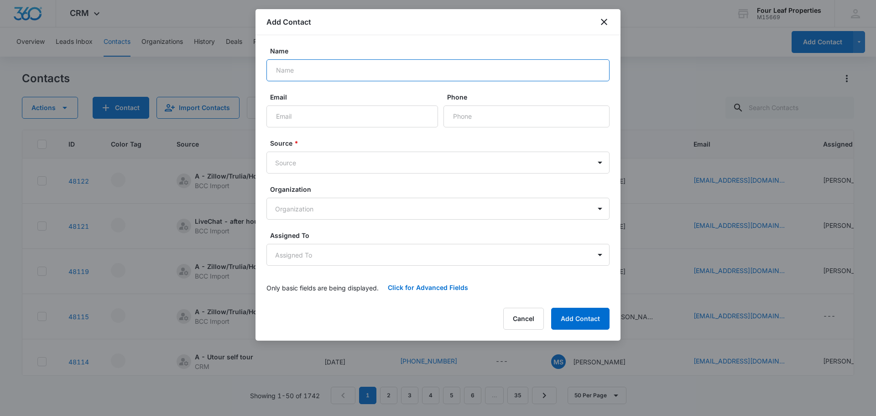
click at [292, 68] on input "Name" at bounding box center [437, 70] width 343 height 22
type input "[PERSON_NAME] [PERSON_NAME]"
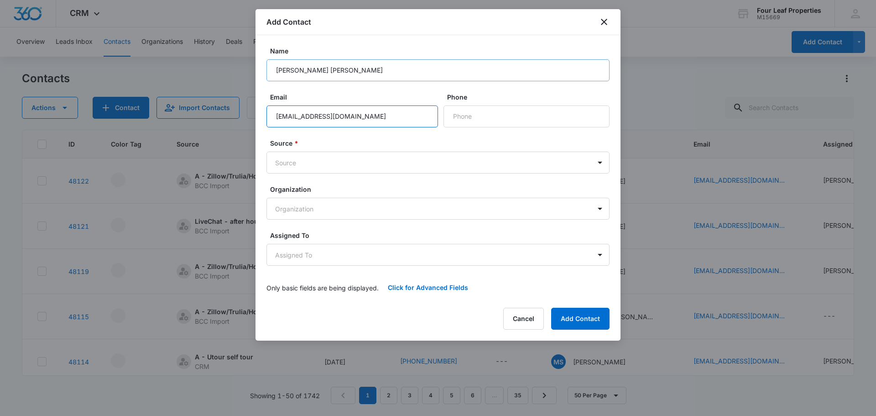
type input "[EMAIL_ADDRESS][DOMAIN_NAME]"
type input "[PHONE_NUMBER]"
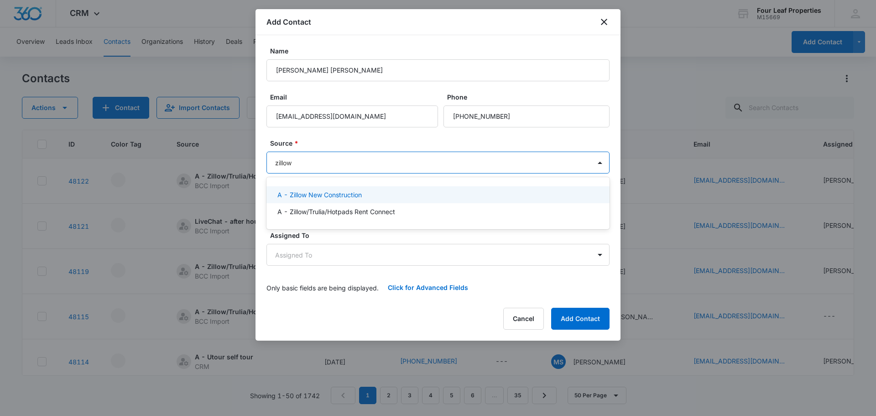
click at [257, 167] on div at bounding box center [438, 208] width 876 height 416
type input "zillow"
click at [291, 162] on body "CRM Apps Reputation Websites Forms CRM Email Social Shop Payments POS Content A…" at bounding box center [438, 208] width 876 height 416
type input "utour"
click at [305, 194] on p "A - Utour self tour" at bounding box center [304, 195] width 55 height 10
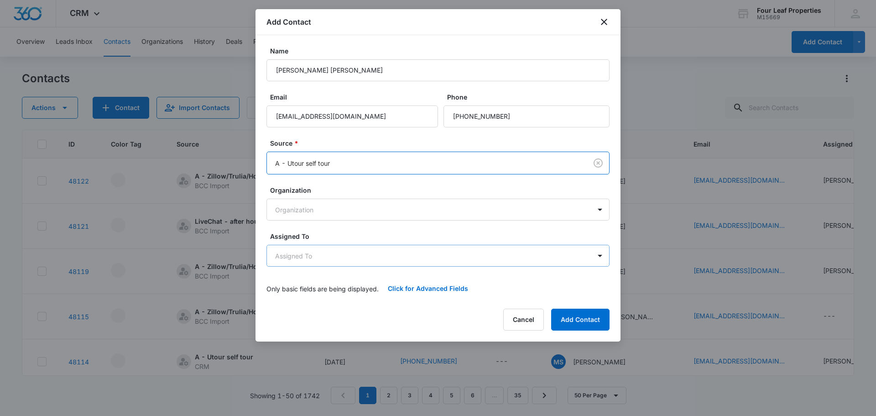
click at [302, 258] on body "CRM Apps Reputation Websites Forms CRM Email Social Shop Payments POS Content A…" at bounding box center [438, 208] width 876 height 416
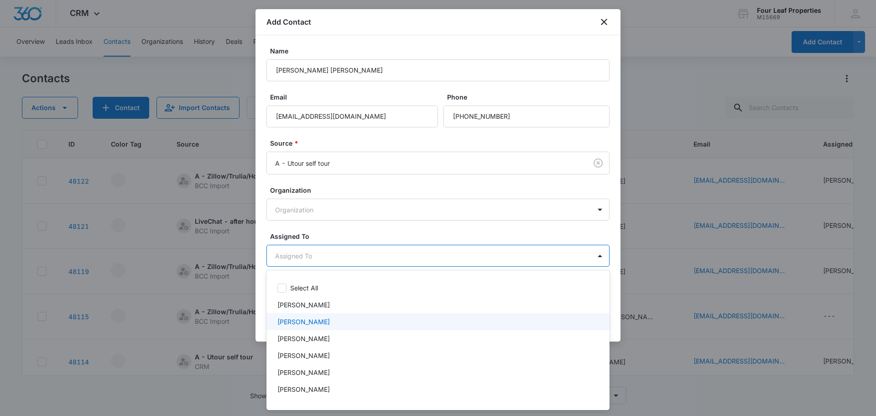
click at [292, 325] on p "[PERSON_NAME]" at bounding box center [303, 322] width 52 height 10
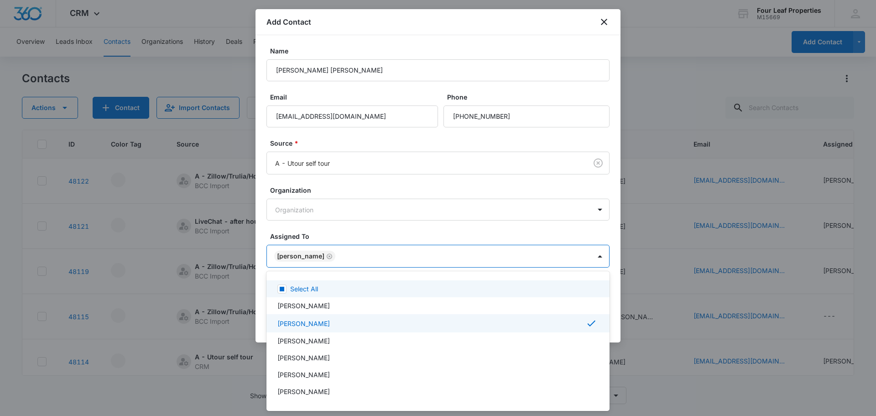
click at [339, 235] on div at bounding box center [438, 208] width 876 height 416
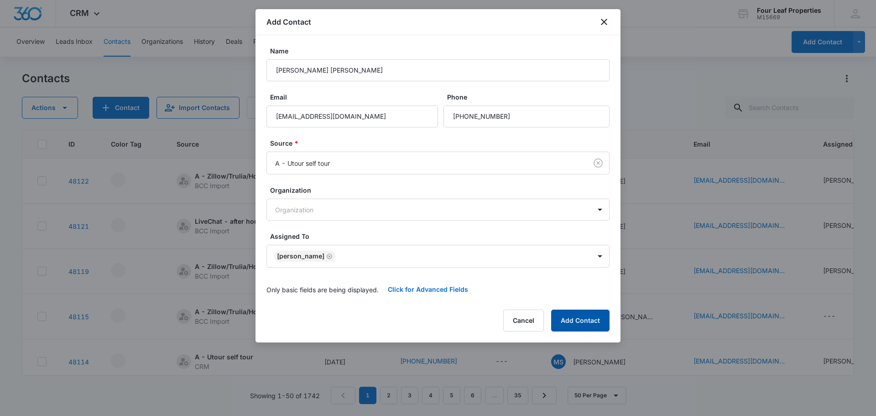
click at [559, 320] on button "Add Contact" at bounding box center [580, 320] width 58 height 22
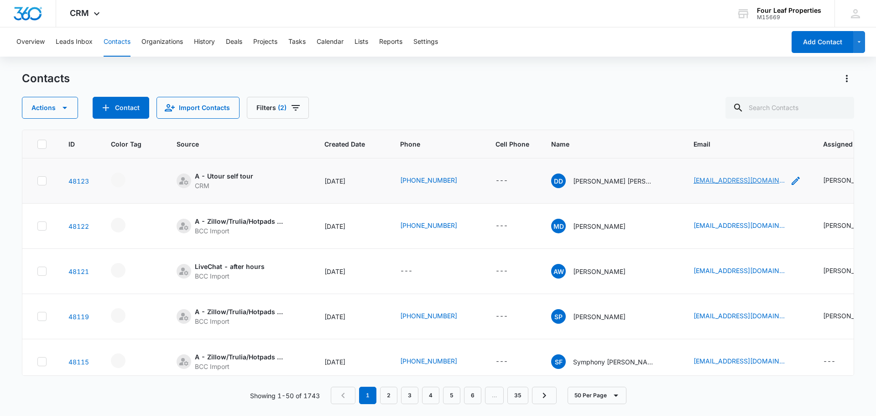
click at [744, 181] on link "[EMAIL_ADDRESS][DOMAIN_NAME]" at bounding box center [739, 180] width 91 height 10
